Goal: Information Seeking & Learning: Learn about a topic

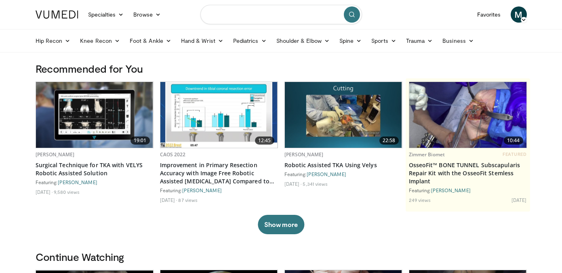
click at [252, 17] on input "Search topics, interventions" at bounding box center [281, 14] width 162 height 19
type input "**********"
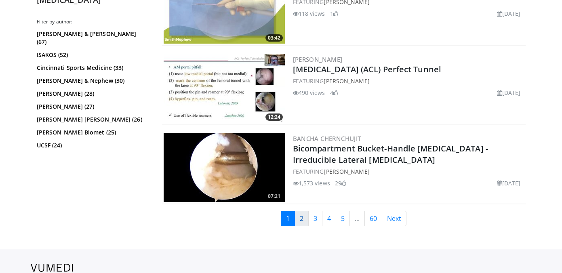
scroll to position [1856, 0]
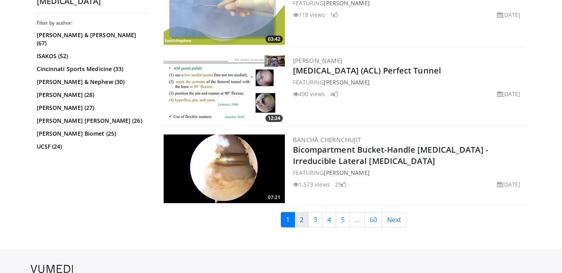
click at [303, 216] on link "2" at bounding box center [301, 219] width 14 height 15
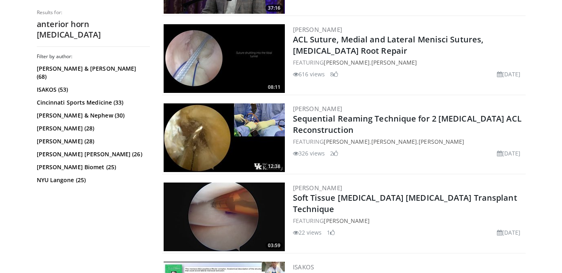
scroll to position [1897, 0]
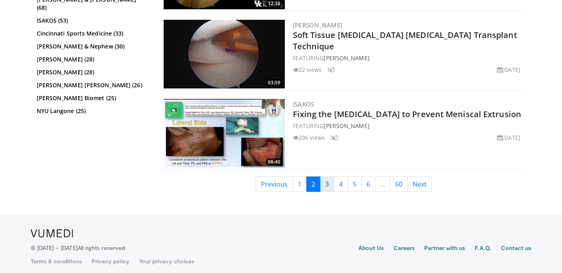
click at [328, 180] on link "3" at bounding box center [327, 183] width 14 height 15
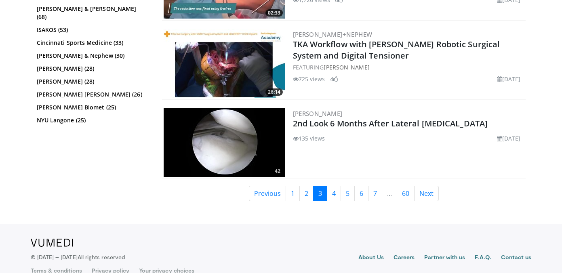
scroll to position [1976, 0]
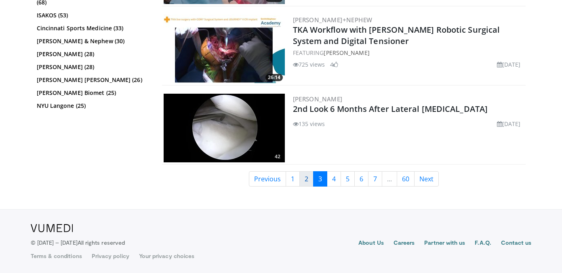
click at [304, 180] on link "2" at bounding box center [306, 178] width 14 height 15
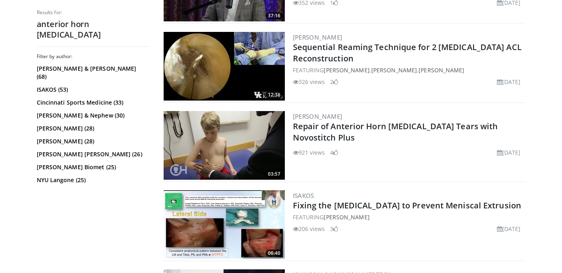
scroll to position [1897, 0]
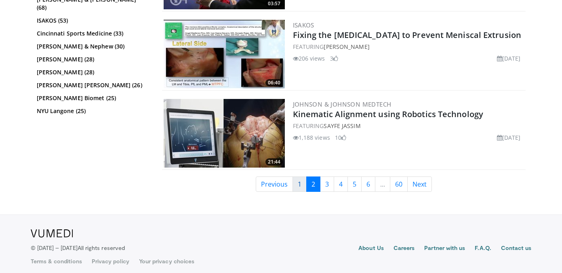
click at [298, 176] on link "1" at bounding box center [299, 183] width 14 height 15
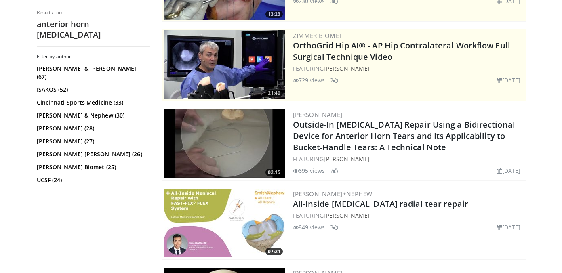
scroll to position [142, 0]
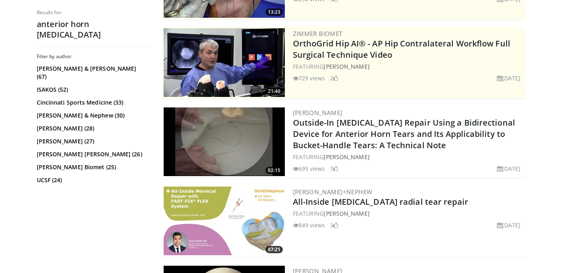
click at [249, 128] on img at bounding box center [224, 141] width 121 height 69
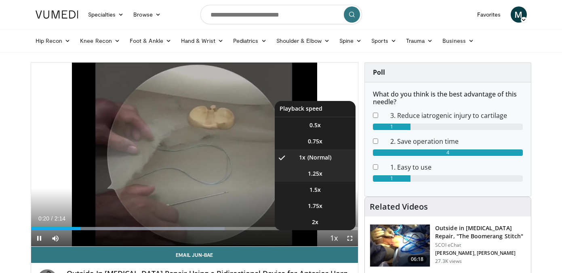
click at [318, 177] on span "1.25x" at bounding box center [315, 174] width 15 height 8
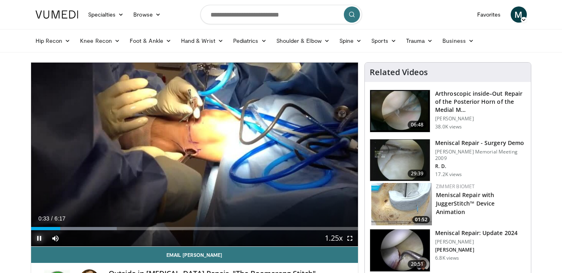
click at [40, 235] on span "Video Player" at bounding box center [39, 238] width 16 height 16
click at [36, 241] on span "Video Player" at bounding box center [39, 238] width 16 height 16
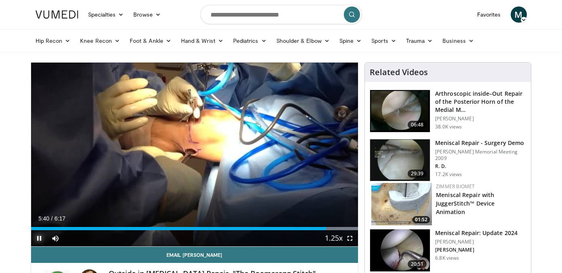
click at [41, 239] on span "Video Player" at bounding box center [39, 238] width 16 height 16
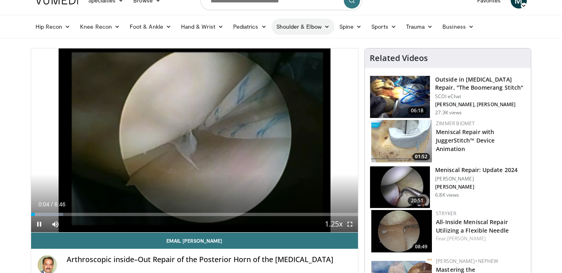
scroll to position [17, 0]
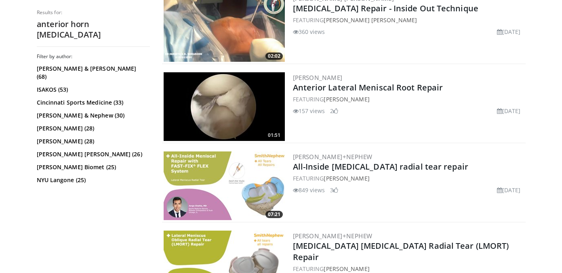
scroll to position [335, 0]
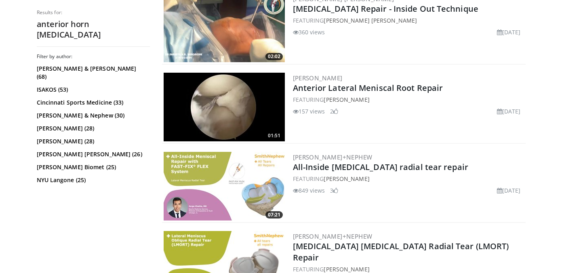
click at [258, 121] on img at bounding box center [224, 107] width 121 height 69
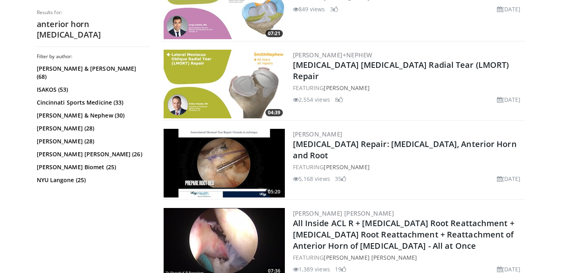
scroll to position [529, 0]
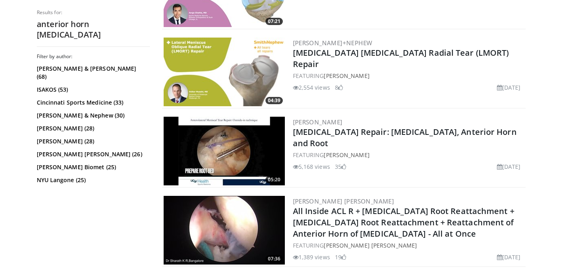
click at [239, 157] on img at bounding box center [224, 151] width 121 height 69
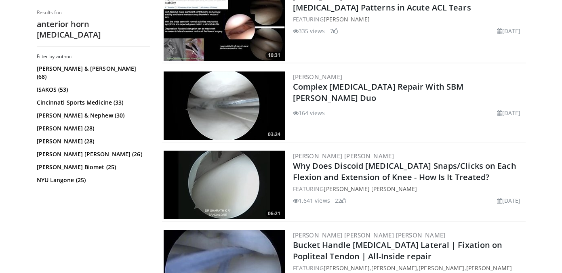
scroll to position [810, 0]
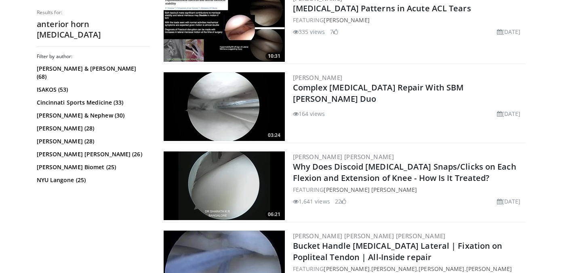
click at [239, 157] on img at bounding box center [224, 185] width 121 height 69
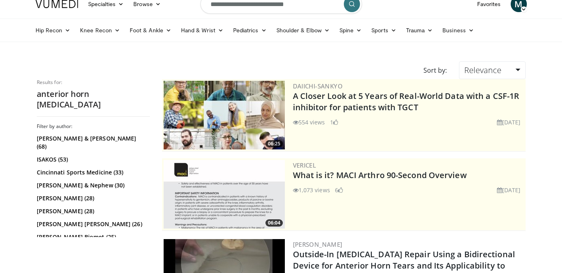
scroll to position [0, 0]
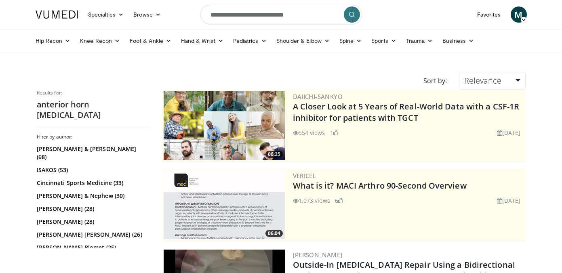
click at [231, 16] on input "**********" at bounding box center [281, 14] width 162 height 19
type input "**********"
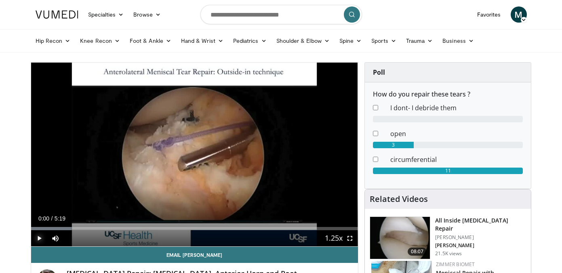
click at [40, 239] on span "Video Player" at bounding box center [39, 238] width 16 height 16
click at [71, 228] on div "Progress Bar" at bounding box center [71, 228] width 1 height 3
click at [84, 226] on div "Loaded : 15.50% 0:39 0:52" at bounding box center [194, 226] width 327 height 8
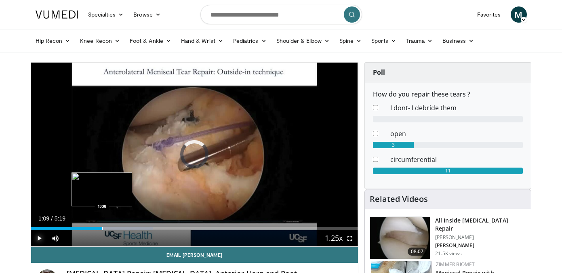
click at [102, 227] on div "Progress Bar" at bounding box center [102, 228] width 1 height 3
click at [126, 229] on div "Progress Bar" at bounding box center [126, 228] width 1 height 3
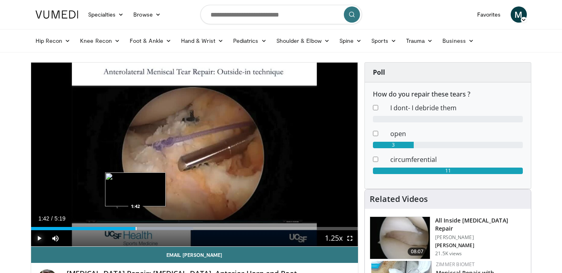
click at [136, 230] on div "Progress Bar" at bounding box center [136, 228] width 1 height 3
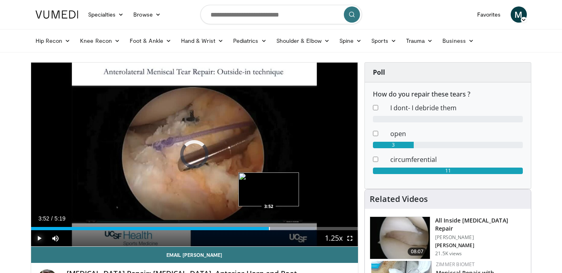
click at [269, 225] on div "Loaded : 86.91% 3:33 3:52" at bounding box center [194, 226] width 327 height 8
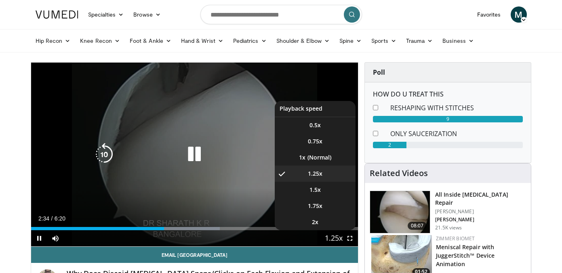
click at [313, 195] on div "10 seconds Tap to unmute" at bounding box center [194, 155] width 327 height 184
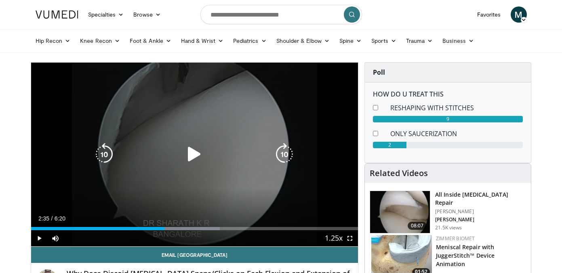
click at [195, 160] on icon "Video Player" at bounding box center [194, 154] width 23 height 23
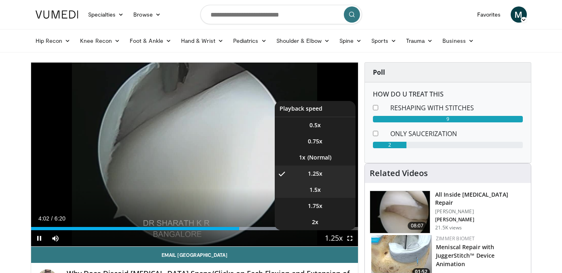
click at [312, 195] on li "1.5x" at bounding box center [315, 190] width 81 height 16
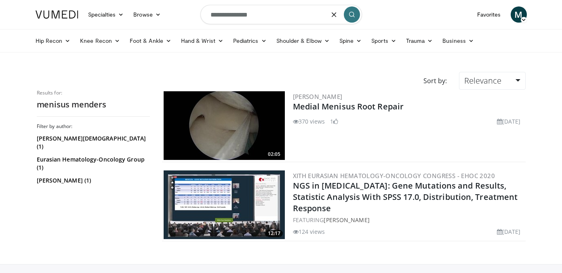
click at [227, 15] on input "**********" at bounding box center [281, 14] width 162 height 19
type input "**********"
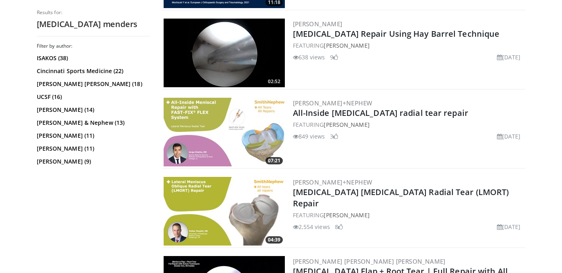
scroll to position [290, 0]
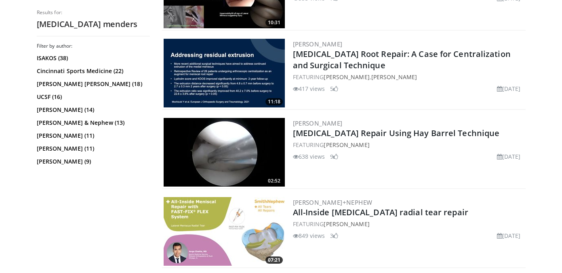
click at [235, 155] on img at bounding box center [224, 152] width 121 height 69
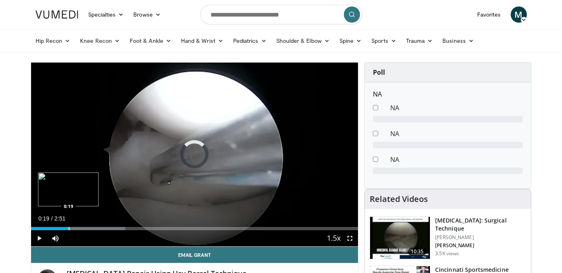
click at [69, 229] on div "Progress Bar" at bounding box center [69, 228] width 1 height 3
